Goal: Information Seeking & Learning: Learn about a topic

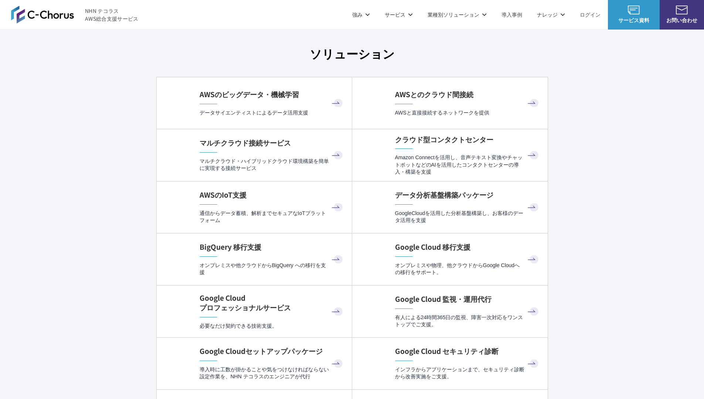
scroll to position [2154, 0]
